Goal: Task Accomplishment & Management: Manage account settings

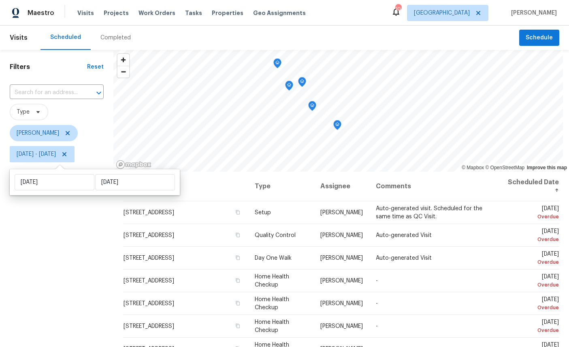
scroll to position [30, 0]
click at [77, 223] on div "Filters Reset ​ Type [PERSON_NAME][DATE] - [DATE]" at bounding box center [56, 249] width 113 height 399
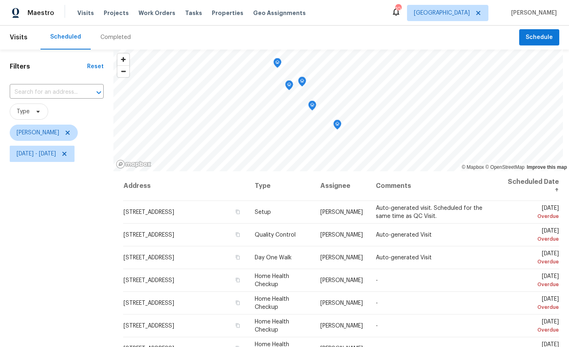
scroll to position [1, 0]
click at [0, 0] on icon at bounding box center [0, 0] width 0 height 0
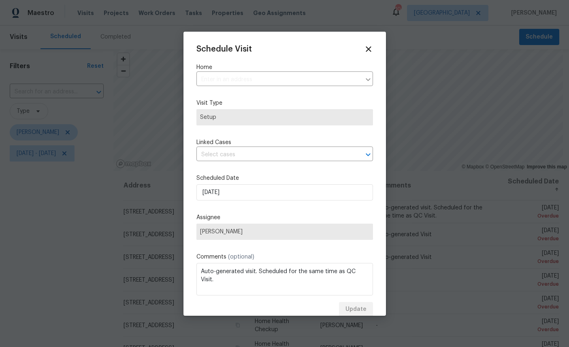
type input "[STREET_ADDRESS]"
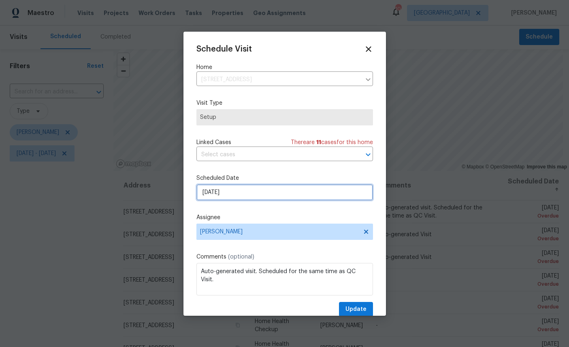
click at [271, 191] on input "[DATE]" at bounding box center [285, 192] width 177 height 16
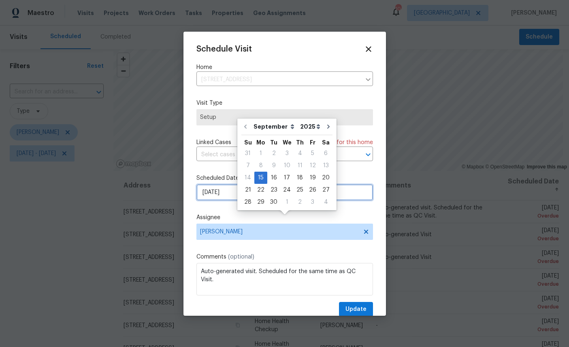
scroll to position [30, 0]
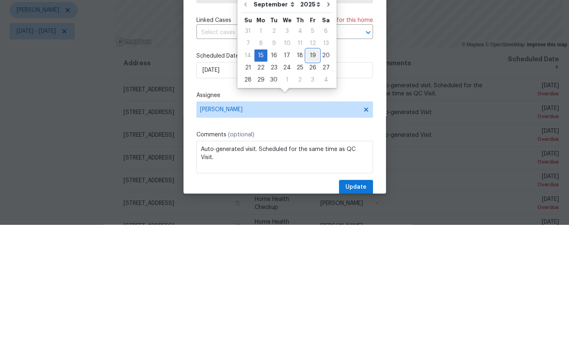
click at [310, 172] on div "19" at bounding box center [312, 177] width 13 height 11
type input "[DATE]"
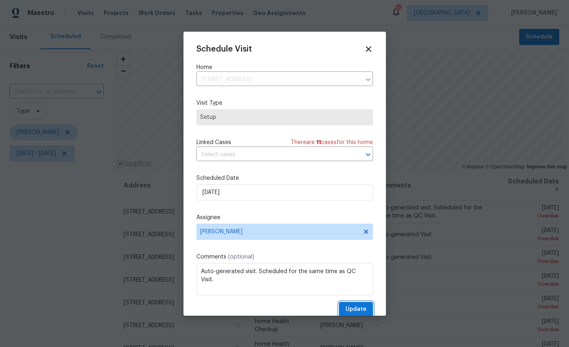
click at [358, 310] on span "Update" at bounding box center [356, 309] width 21 height 10
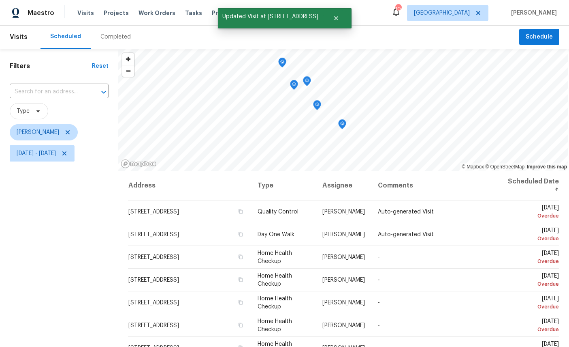
click at [0, 0] on icon at bounding box center [0, 0] width 0 height 0
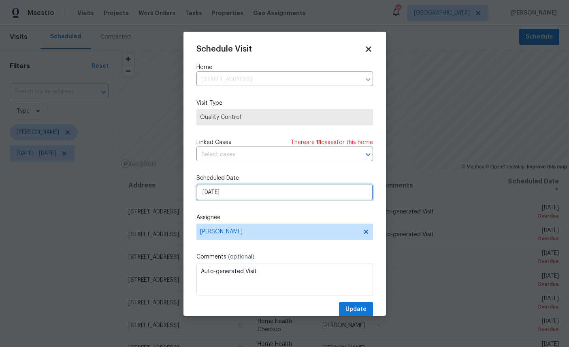
click at [298, 193] on input "[DATE]" at bounding box center [285, 192] width 177 height 16
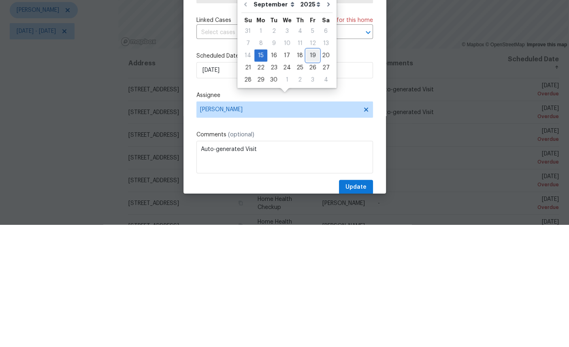
click at [310, 172] on div "19" at bounding box center [312, 177] width 13 height 11
type input "[DATE]"
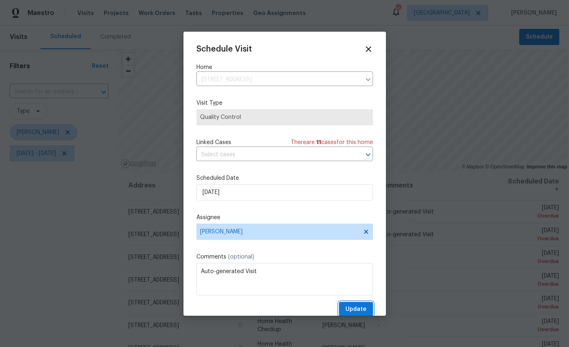
click at [357, 303] on button "Update" at bounding box center [356, 309] width 34 height 15
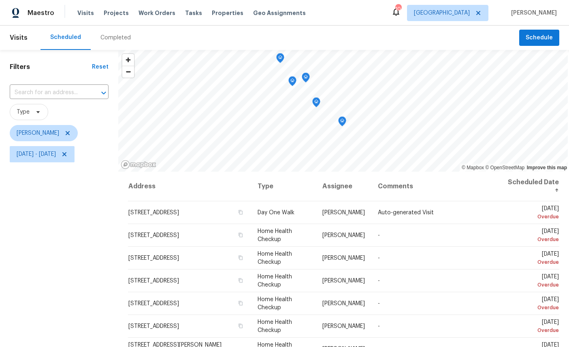
scroll to position [28, 0]
click at [312, 26] on div "Scheduled Completed" at bounding box center [280, 38] width 479 height 24
click at [0, 0] on icon at bounding box center [0, 0] width 0 height 0
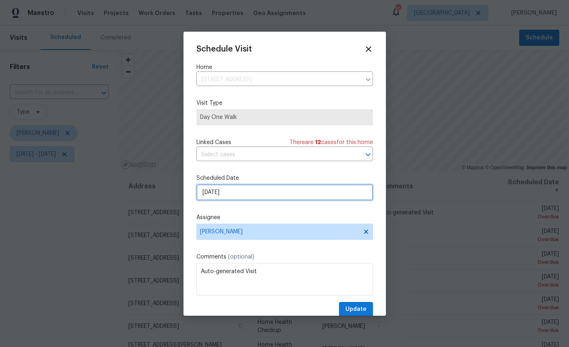
click at [280, 195] on input "[DATE]" at bounding box center [285, 192] width 177 height 16
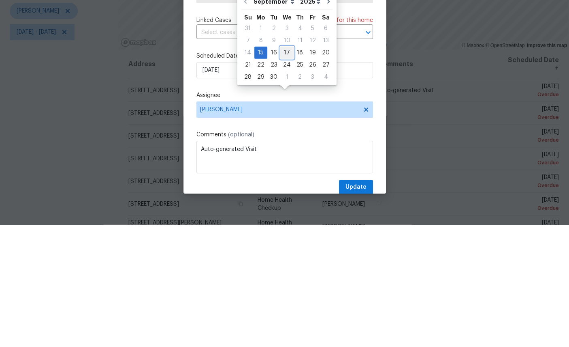
click at [288, 169] on div "17" at bounding box center [286, 174] width 13 height 11
type input "[DATE]"
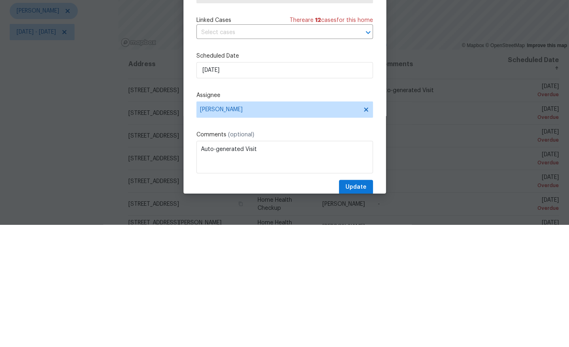
scroll to position [30, 0]
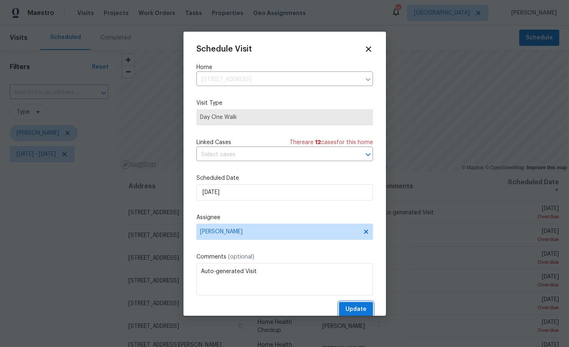
click at [356, 308] on span "Update" at bounding box center [356, 309] width 21 height 10
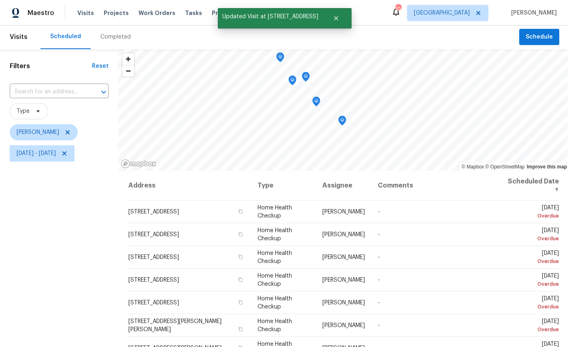
scroll to position [2, 0]
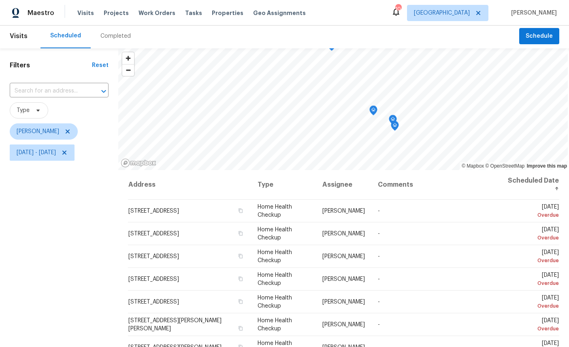
click at [396, 121] on icon "Map marker" at bounding box center [395, 126] width 8 height 10
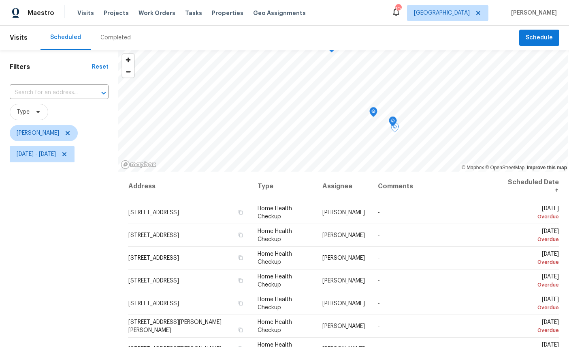
scroll to position [0, 0]
click at [389, 138] on icon "Map marker" at bounding box center [388, 142] width 7 height 9
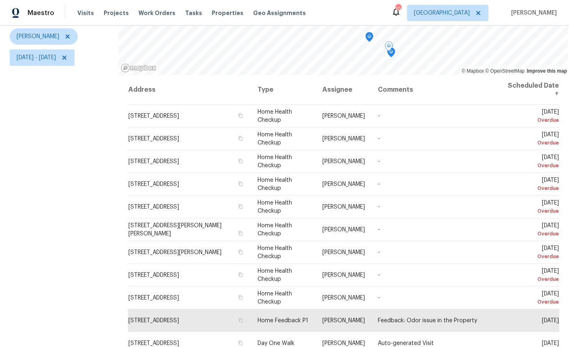
scroll to position [96, 0]
click at [370, 33] on icon "Map marker" at bounding box center [369, 37] width 7 height 9
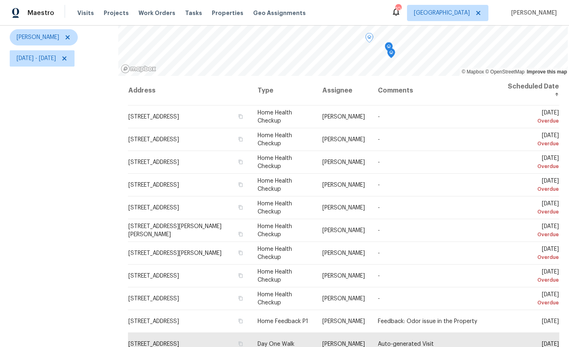
click at [0, 0] on icon at bounding box center [0, 0] width 0 height 0
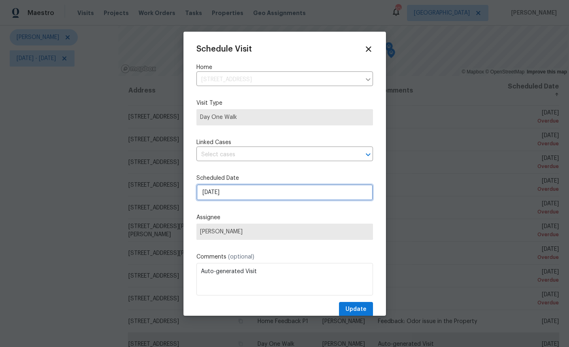
click at [273, 200] on input "[DATE]" at bounding box center [285, 192] width 177 height 16
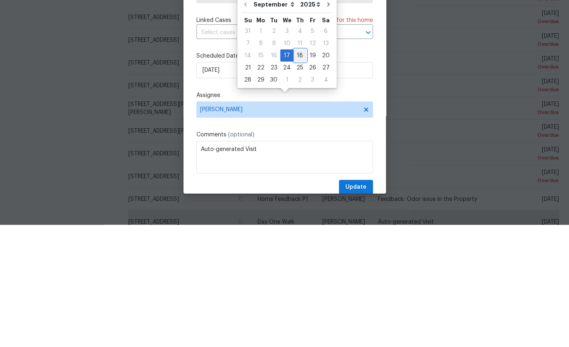
click at [294, 172] on div "18" at bounding box center [300, 177] width 13 height 11
type input "[DATE]"
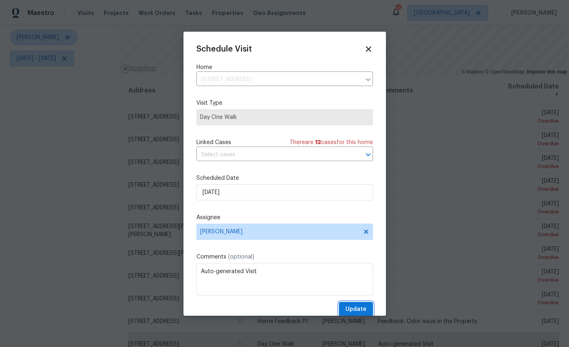
click at [358, 313] on span "Update" at bounding box center [356, 309] width 21 height 10
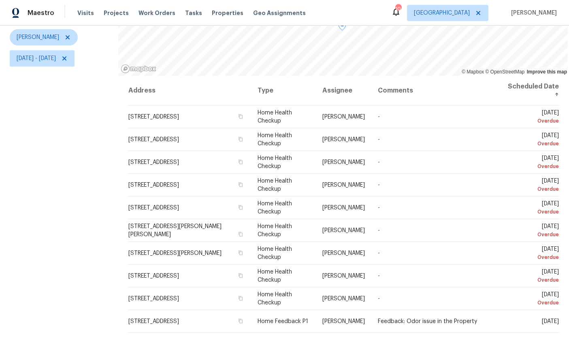
click at [0, 0] on icon at bounding box center [0, 0] width 0 height 0
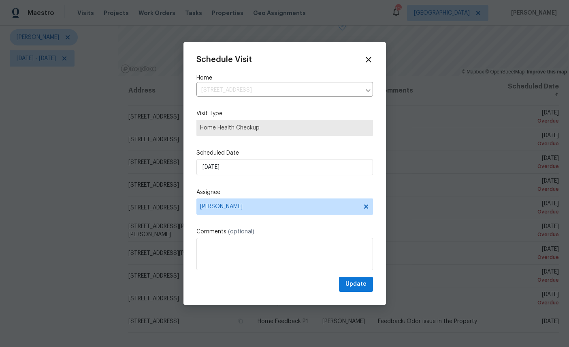
click at [285, 195] on label "Assignee" at bounding box center [285, 192] width 177 height 8
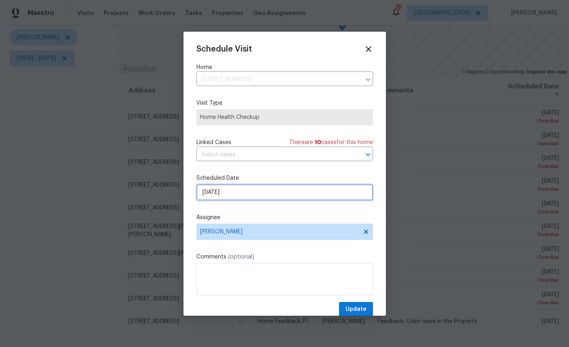
click at [294, 193] on input "[DATE]" at bounding box center [285, 192] width 177 height 16
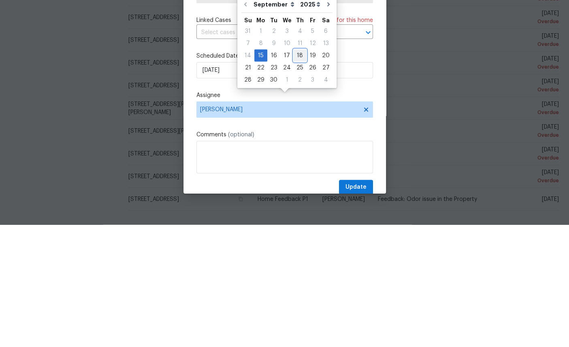
click at [295, 172] on div "18" at bounding box center [300, 177] width 13 height 11
type input "[DATE]"
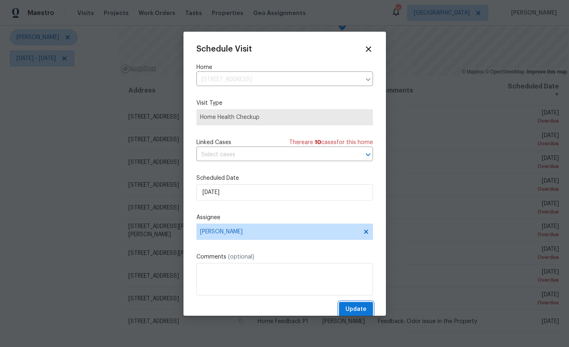
click at [356, 306] on span "Update" at bounding box center [356, 309] width 21 height 10
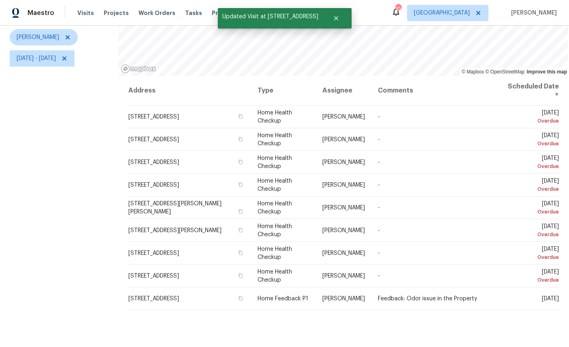
click at [0, 0] on icon at bounding box center [0, 0] width 0 height 0
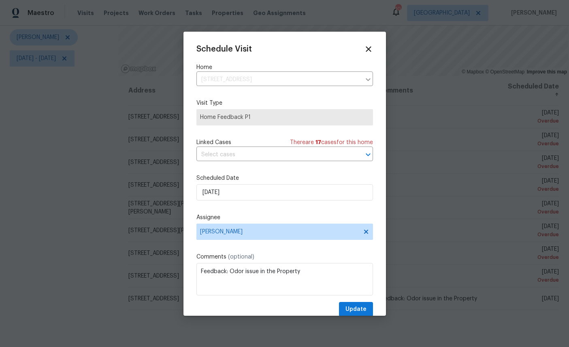
click at [268, 167] on div "Schedule Visit Home [STREET_ADDRESS] ​ Visit Type Home Feedback P1 Linked Cases…" at bounding box center [285, 181] width 177 height 272
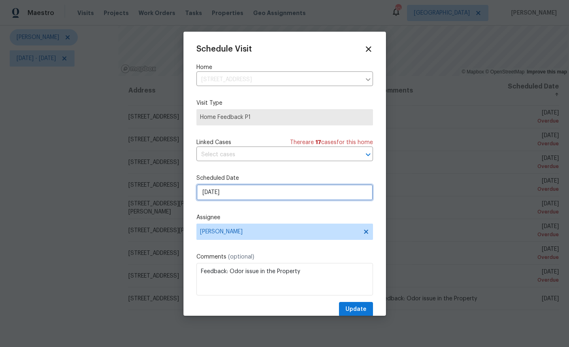
click at [266, 200] on input "[DATE]" at bounding box center [285, 192] width 177 height 16
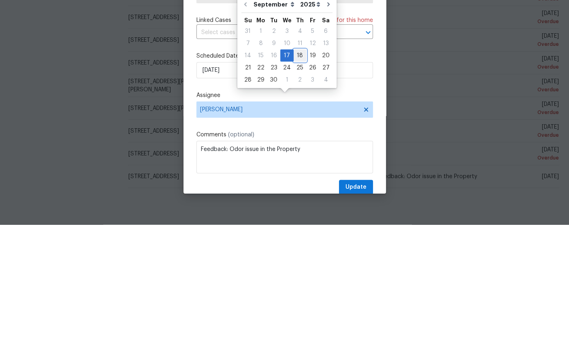
click at [294, 172] on div "18" at bounding box center [300, 177] width 13 height 11
type input "[DATE]"
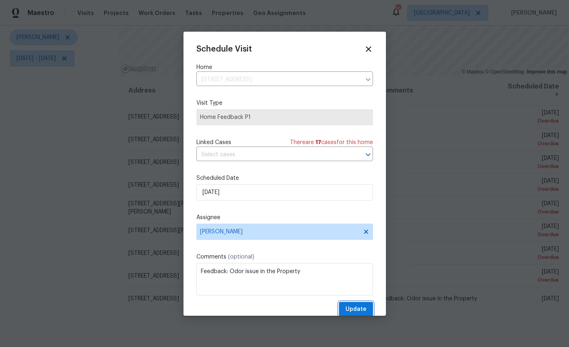
click at [353, 308] on span "Update" at bounding box center [356, 309] width 21 height 10
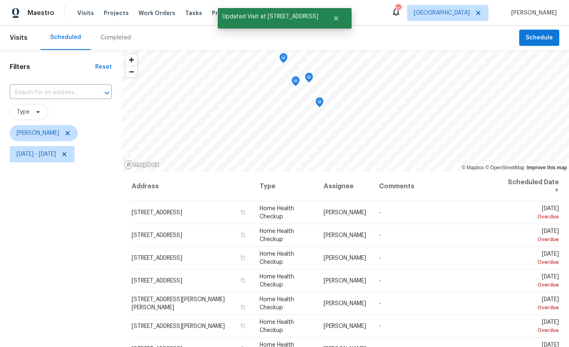
scroll to position [0, 0]
click at [401, 123] on icon "Map marker" at bounding box center [399, 124] width 2 height 2
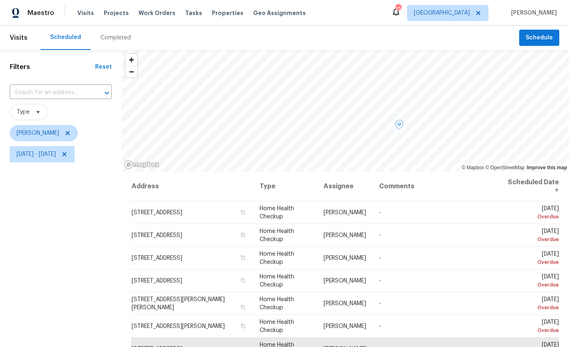
click at [0, 0] on icon at bounding box center [0, 0] width 0 height 0
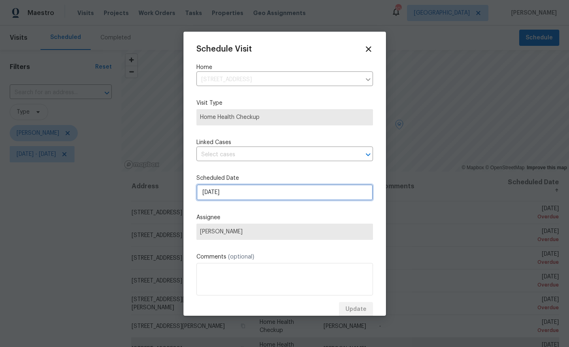
click at [270, 193] on input "[DATE]" at bounding box center [285, 192] width 177 height 16
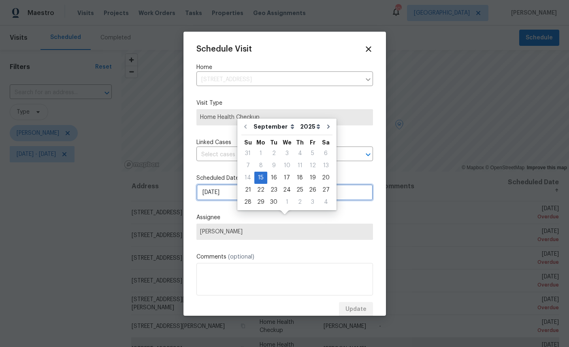
scroll to position [30, 0]
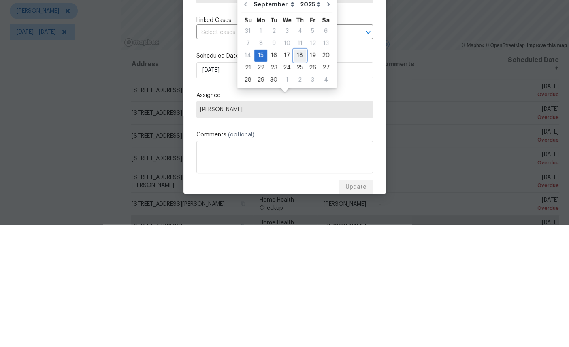
click at [294, 172] on div "18" at bounding box center [300, 177] width 13 height 11
type input "[DATE]"
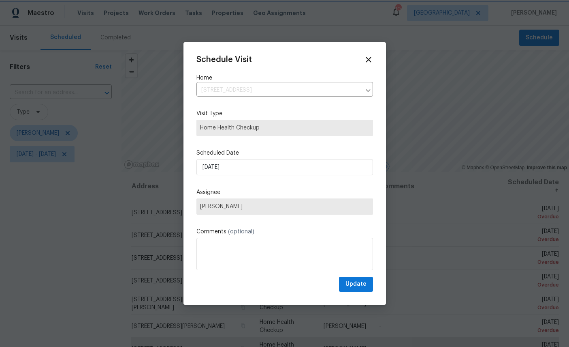
scroll to position [0, 0]
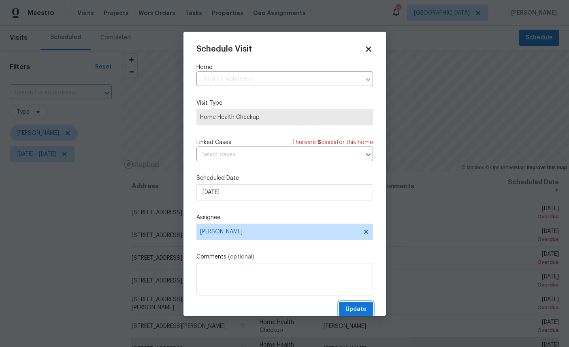
click at [359, 307] on span "Update" at bounding box center [356, 309] width 21 height 10
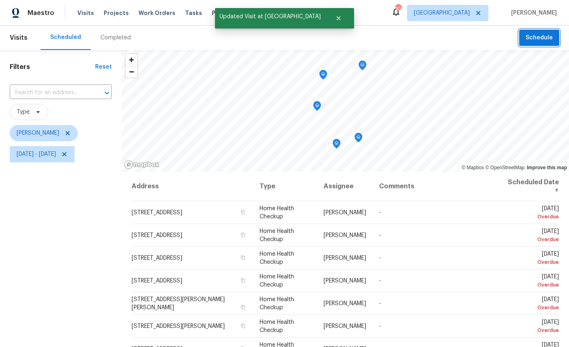
click at [537, 30] on button "Schedule" at bounding box center [540, 38] width 40 height 17
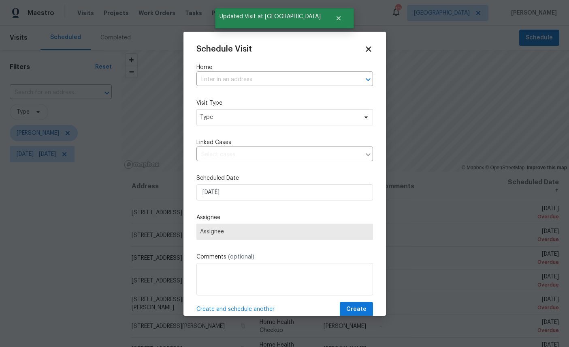
click at [252, 79] on input "text" at bounding box center [274, 79] width 154 height 13
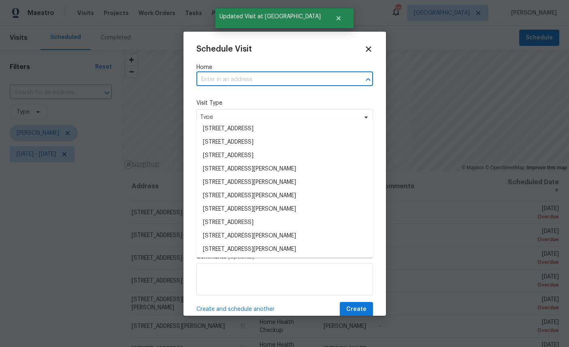
scroll to position [30, 0]
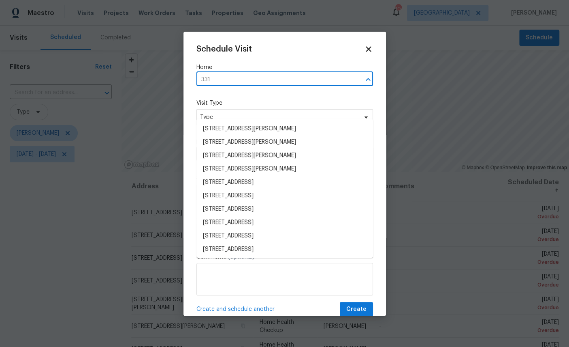
type input "3319"
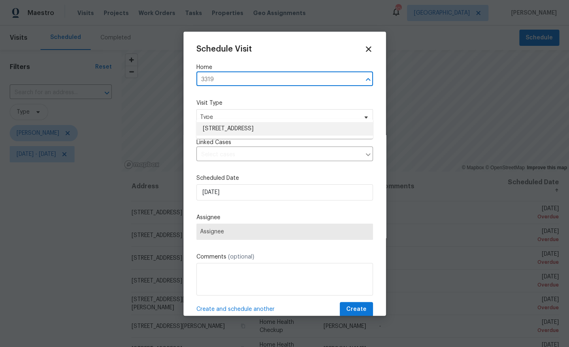
click at [262, 122] on li "[STREET_ADDRESS]" at bounding box center [285, 128] width 177 height 13
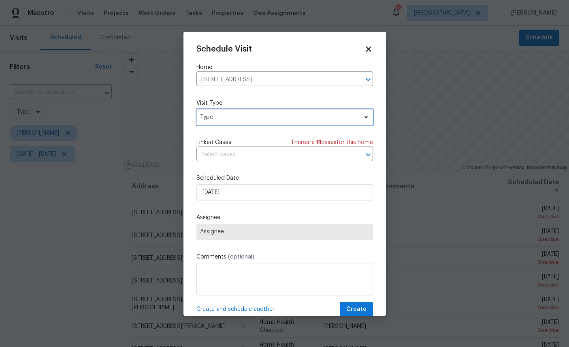
click at [292, 121] on span "Type" at bounding box center [279, 117] width 158 height 8
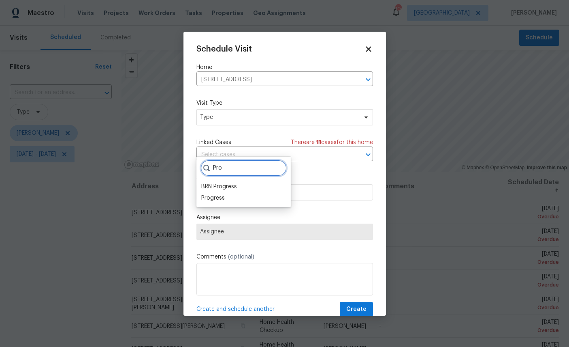
type input "Pro"
click at [214, 194] on div "Progress" at bounding box center [213, 198] width 24 height 8
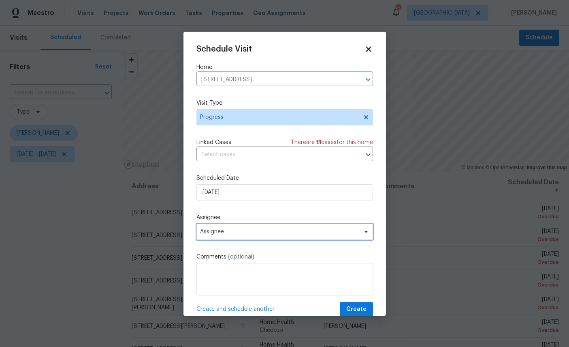
click at [263, 232] on span "Assignee" at bounding box center [279, 231] width 159 height 6
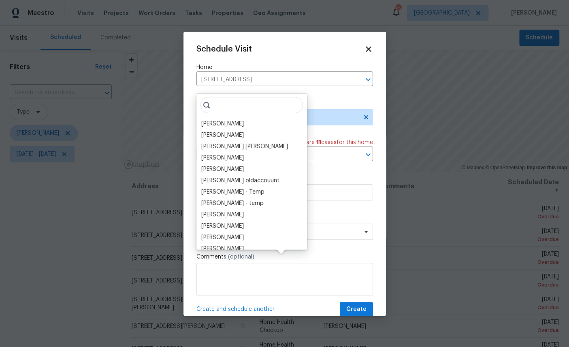
click at [238, 120] on div "[PERSON_NAME]" at bounding box center [222, 124] width 43 height 8
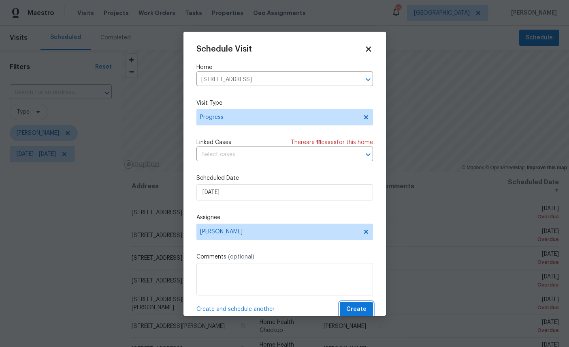
click at [358, 305] on span "Create" at bounding box center [357, 309] width 20 height 10
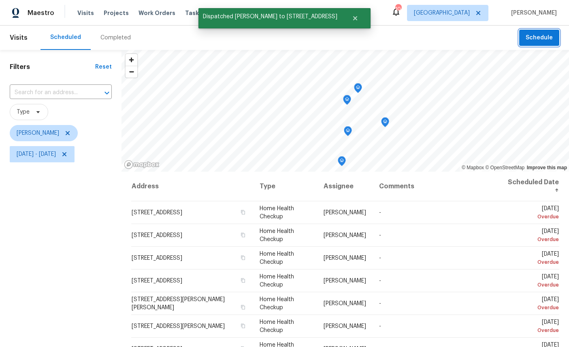
click at [362, 83] on icon "Map marker" at bounding box center [358, 88] width 8 height 10
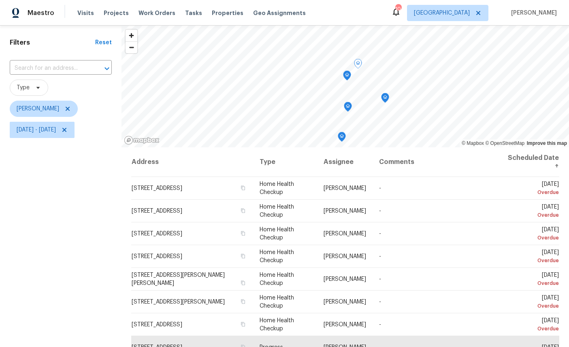
scroll to position [18, 0]
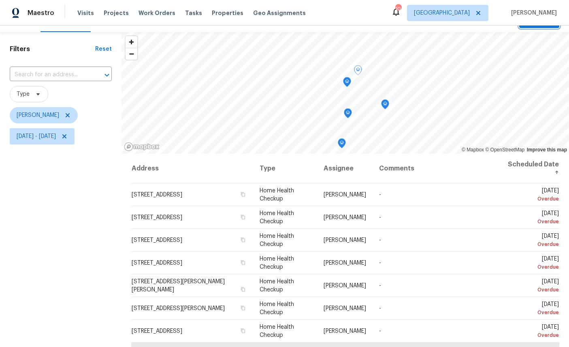
click at [347, 87] on icon "Map marker" at bounding box center [347, 82] width 8 height 10
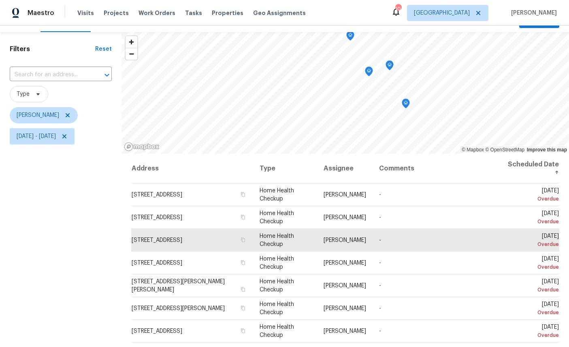
click at [407, 103] on icon "Map marker" at bounding box center [406, 103] width 1 height 1
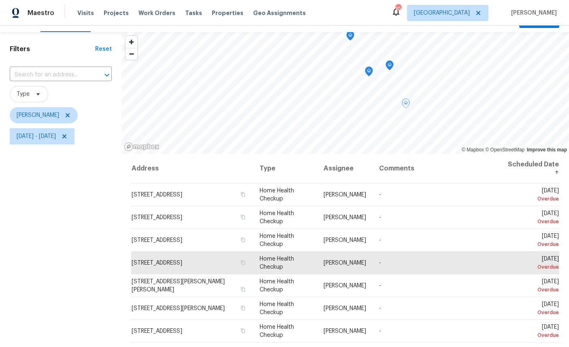
click at [0, 0] on icon at bounding box center [0, 0] width 0 height 0
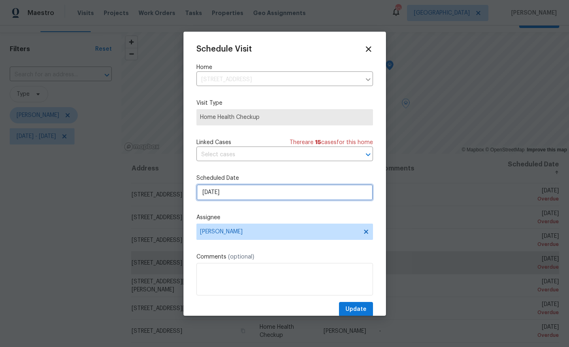
click at [271, 196] on input "[DATE]" at bounding box center [285, 192] width 177 height 16
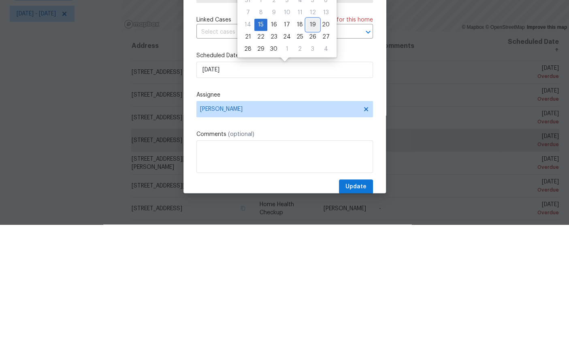
click at [309, 141] on div "19" at bounding box center [312, 146] width 13 height 11
type input "[DATE]"
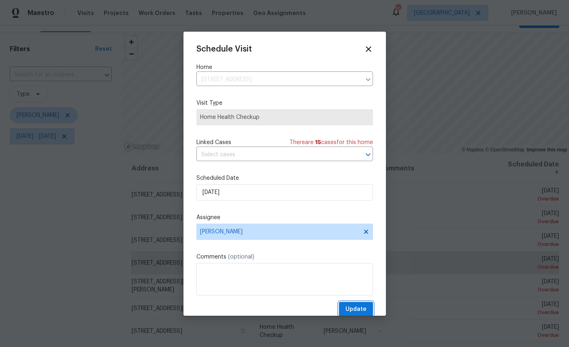
click at [355, 306] on span "Update" at bounding box center [356, 309] width 21 height 10
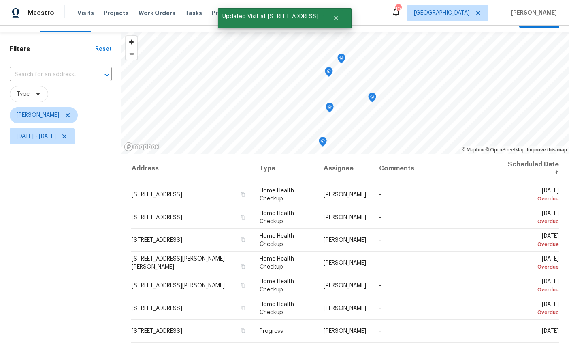
click at [341, 54] on icon "Map marker" at bounding box center [341, 58] width 7 height 9
